Goal: Find specific page/section: Find specific page/section

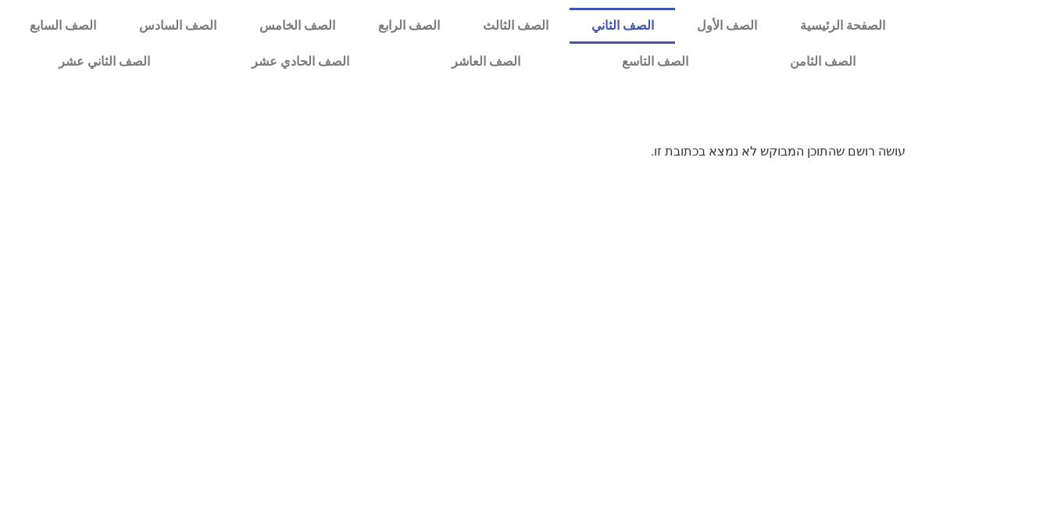
click at [675, 23] on link "الصف الثاني" at bounding box center [622, 26] width 105 height 36
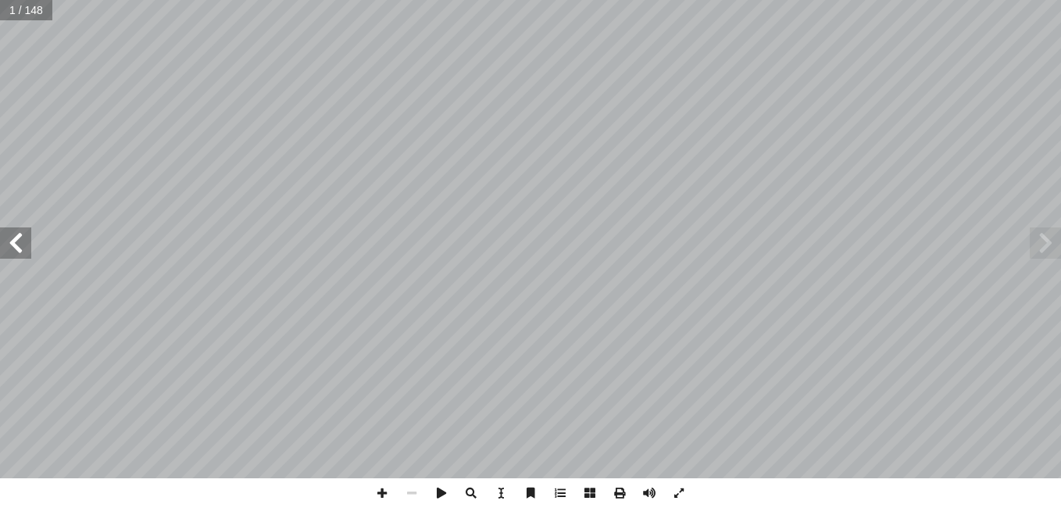
click at [22, 238] on span at bounding box center [15, 242] width 31 height 31
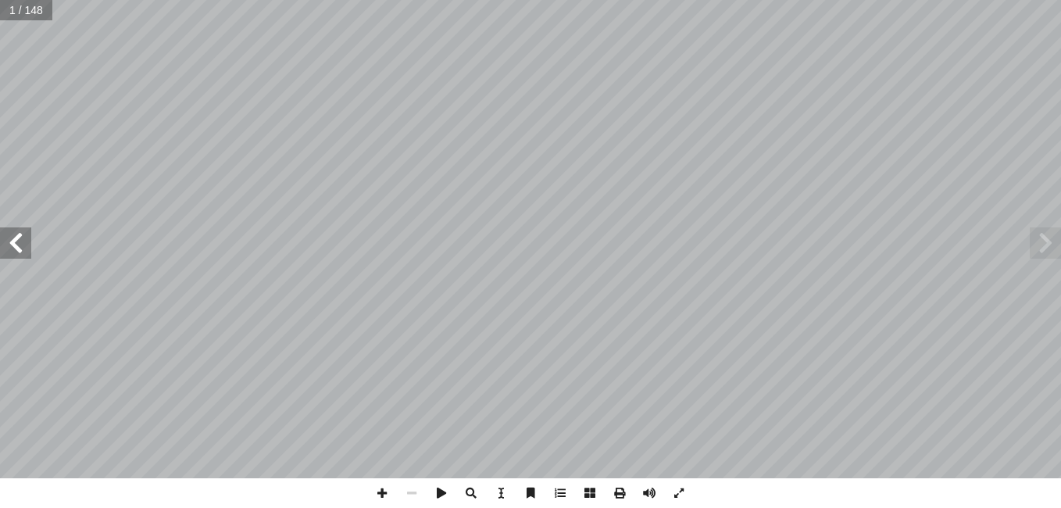
click at [22, 238] on span at bounding box center [15, 242] width 31 height 31
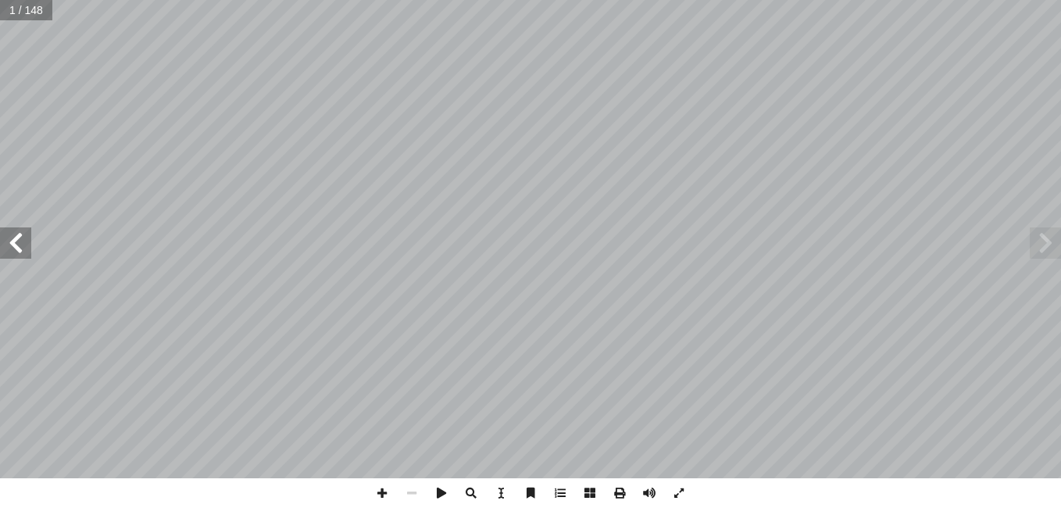
click at [22, 238] on span at bounding box center [15, 242] width 31 height 31
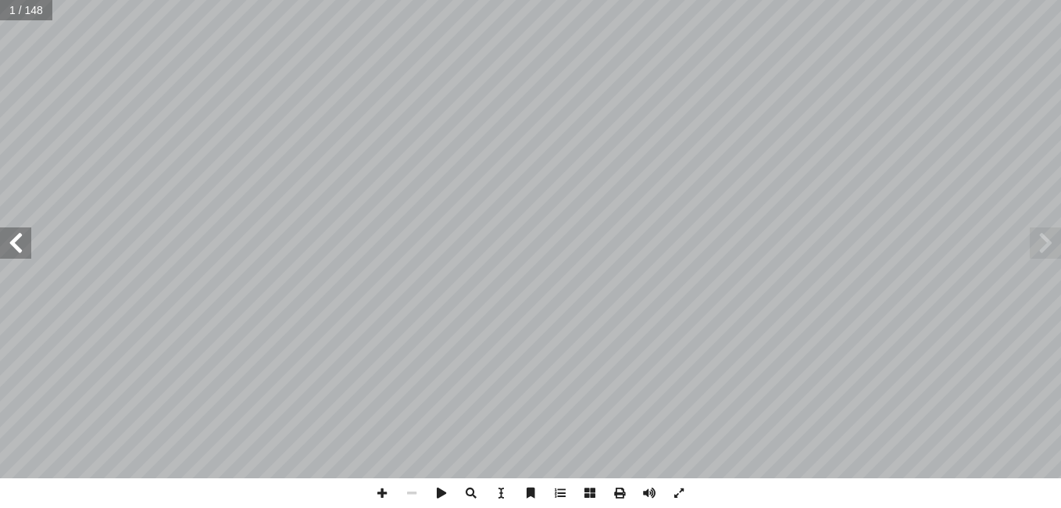
click at [22, 238] on span at bounding box center [15, 242] width 31 height 31
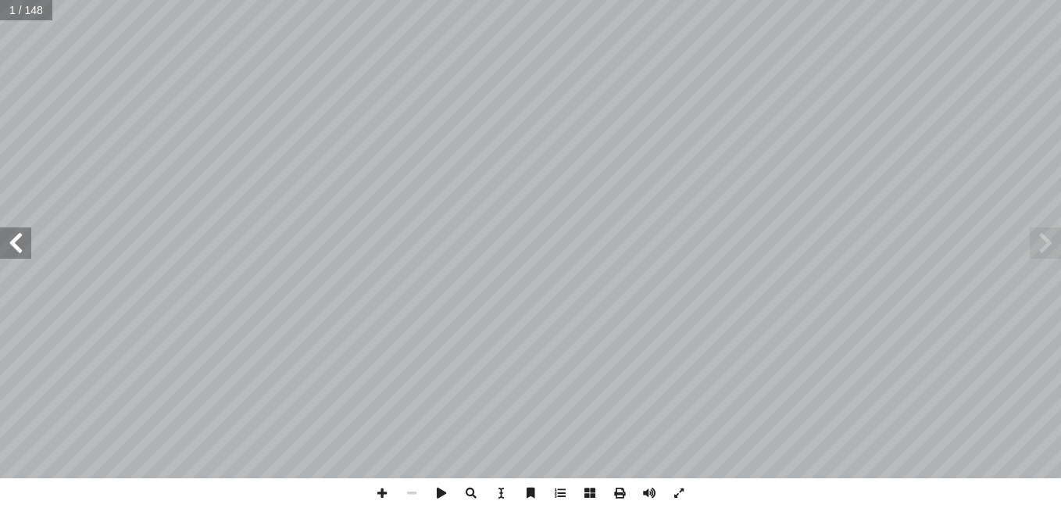
click at [22, 238] on span at bounding box center [15, 242] width 31 height 31
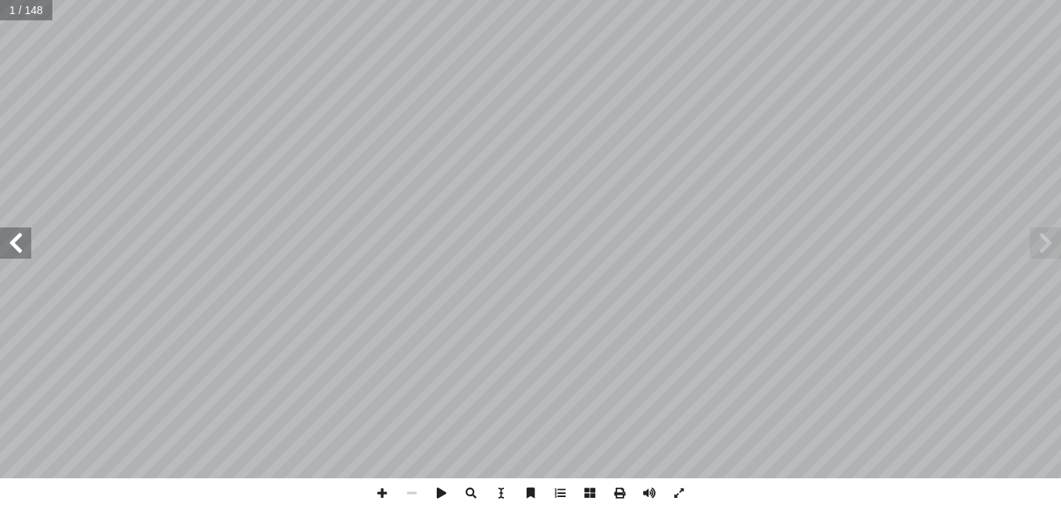
click at [22, 238] on span at bounding box center [15, 242] width 31 height 31
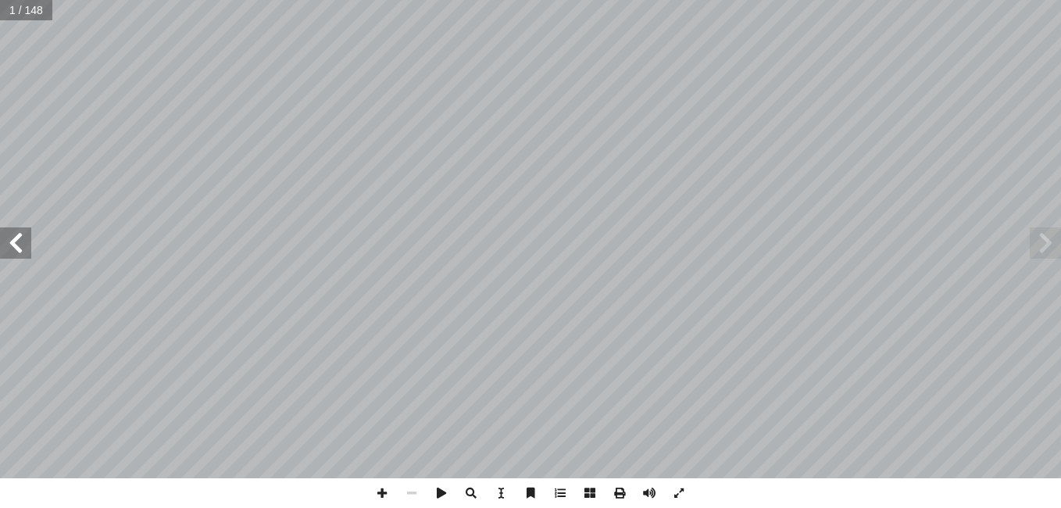
click at [22, 238] on span at bounding box center [15, 242] width 31 height 31
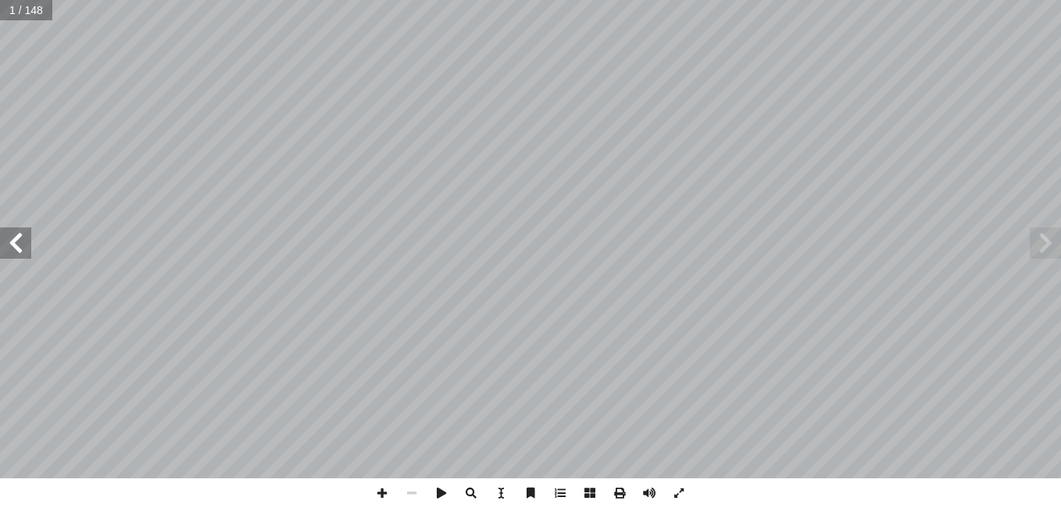
click at [22, 238] on span at bounding box center [15, 242] width 31 height 31
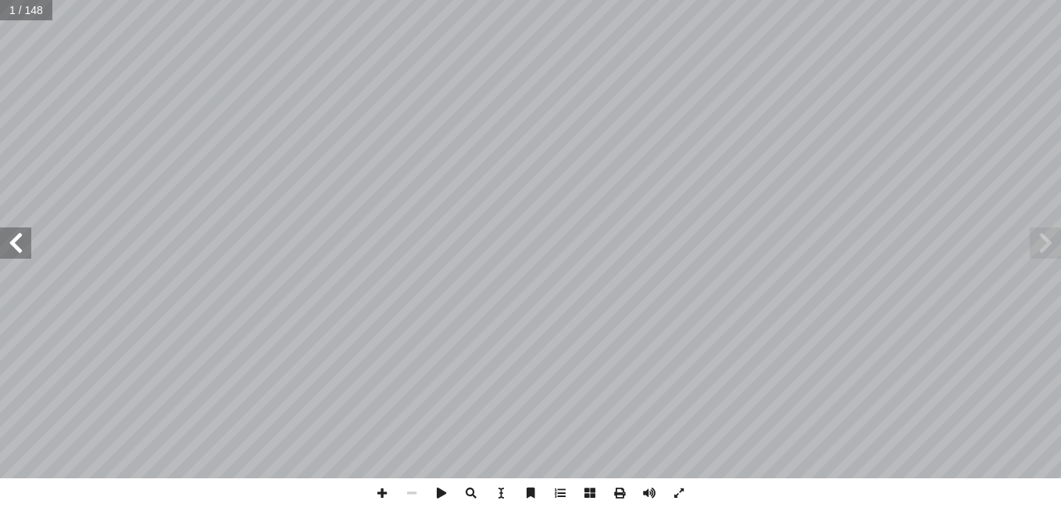
click at [22, 238] on span at bounding box center [15, 242] width 31 height 31
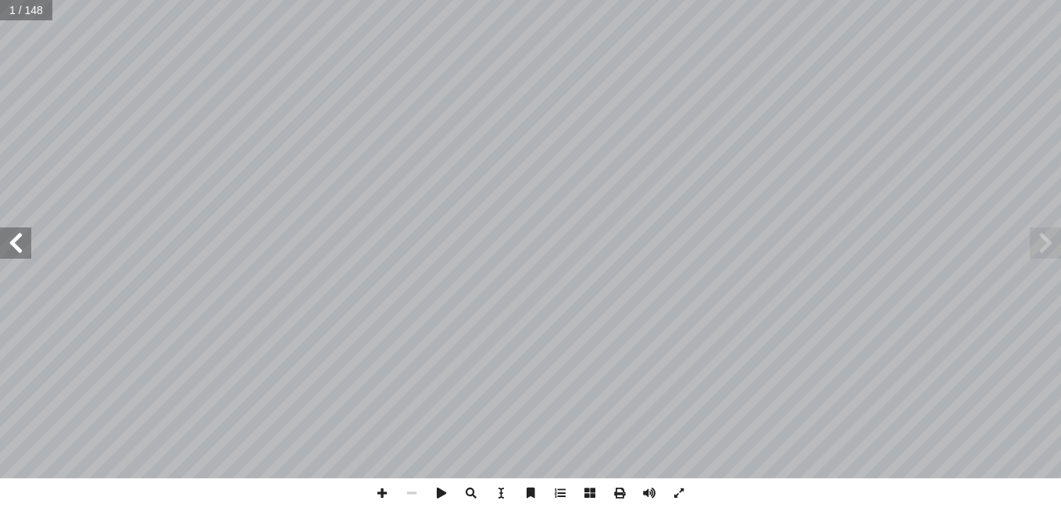
click at [22, 238] on span at bounding box center [15, 242] width 31 height 31
click at [1039, 239] on span at bounding box center [1045, 242] width 31 height 31
click at [378, 492] on span at bounding box center [382, 493] width 30 height 30
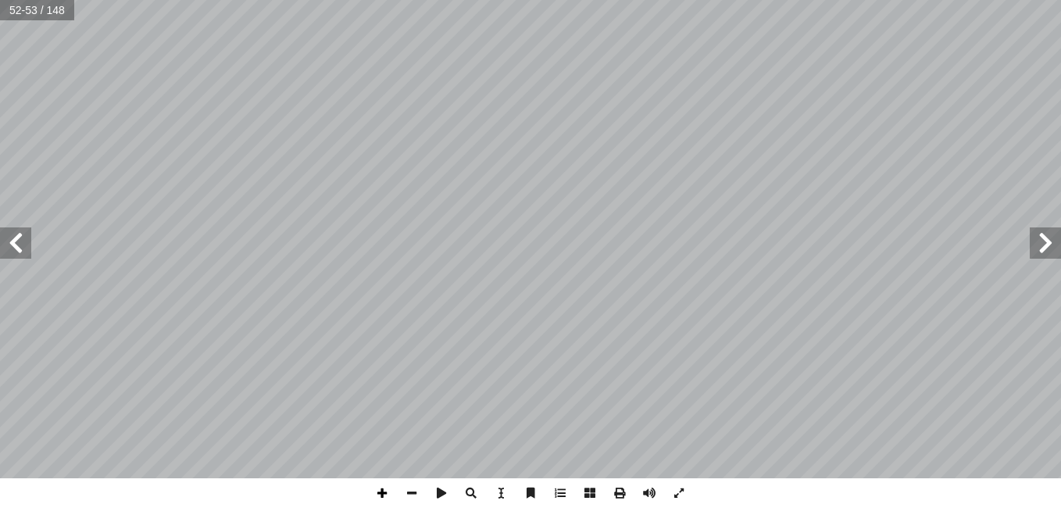
click at [378, 491] on span at bounding box center [382, 493] width 30 height 30
